Goal: Task Accomplishment & Management: Use online tool/utility

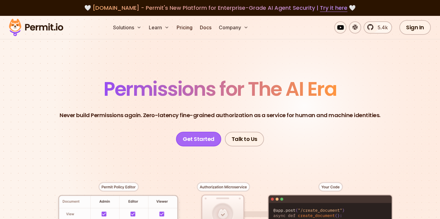
click at [199, 142] on link "Get Started" at bounding box center [198, 139] width 45 height 15
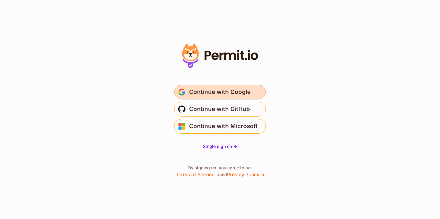
click at [205, 95] on span "Continue with Google" at bounding box center [219, 92] width 61 height 10
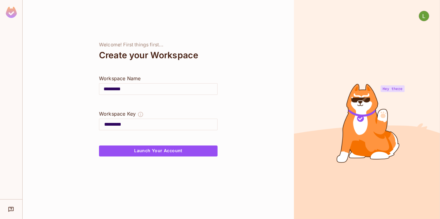
click at [196, 153] on button "Launch Your Account" at bounding box center [158, 151] width 118 height 11
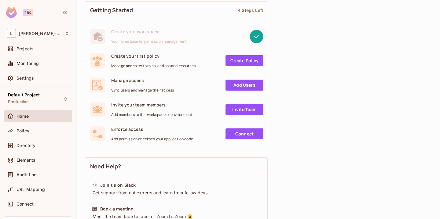
scroll to position [44, 0]
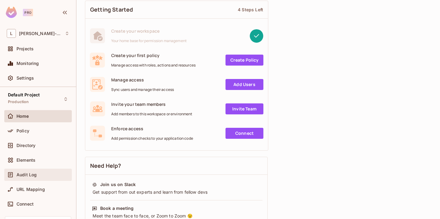
click at [39, 175] on div "Audit Log" at bounding box center [42, 174] width 53 height 5
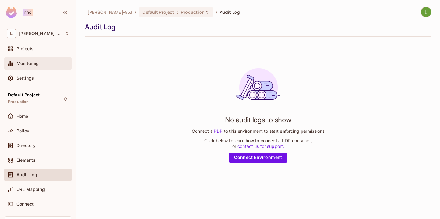
click at [34, 67] on div "Monitoring" at bounding box center [37, 63] width 67 height 12
